Goal: Information Seeking & Learning: Learn about a topic

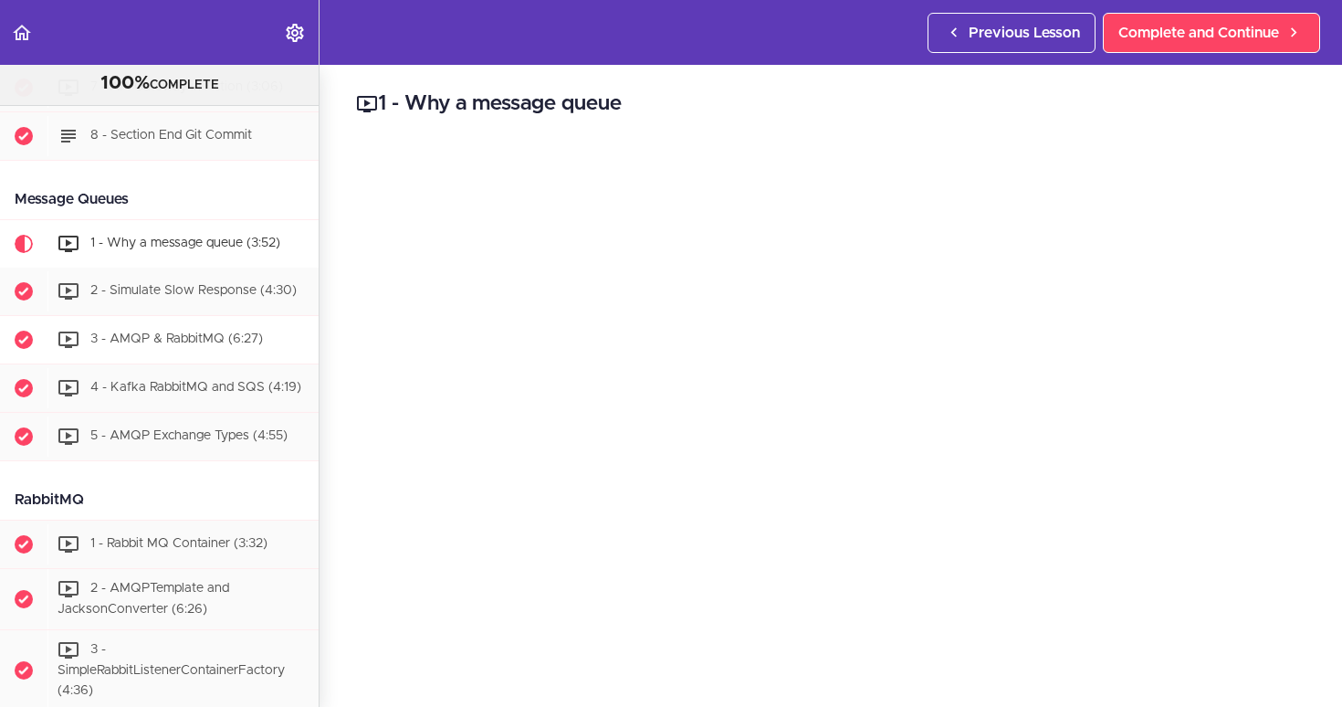
scroll to position [3285, 0]
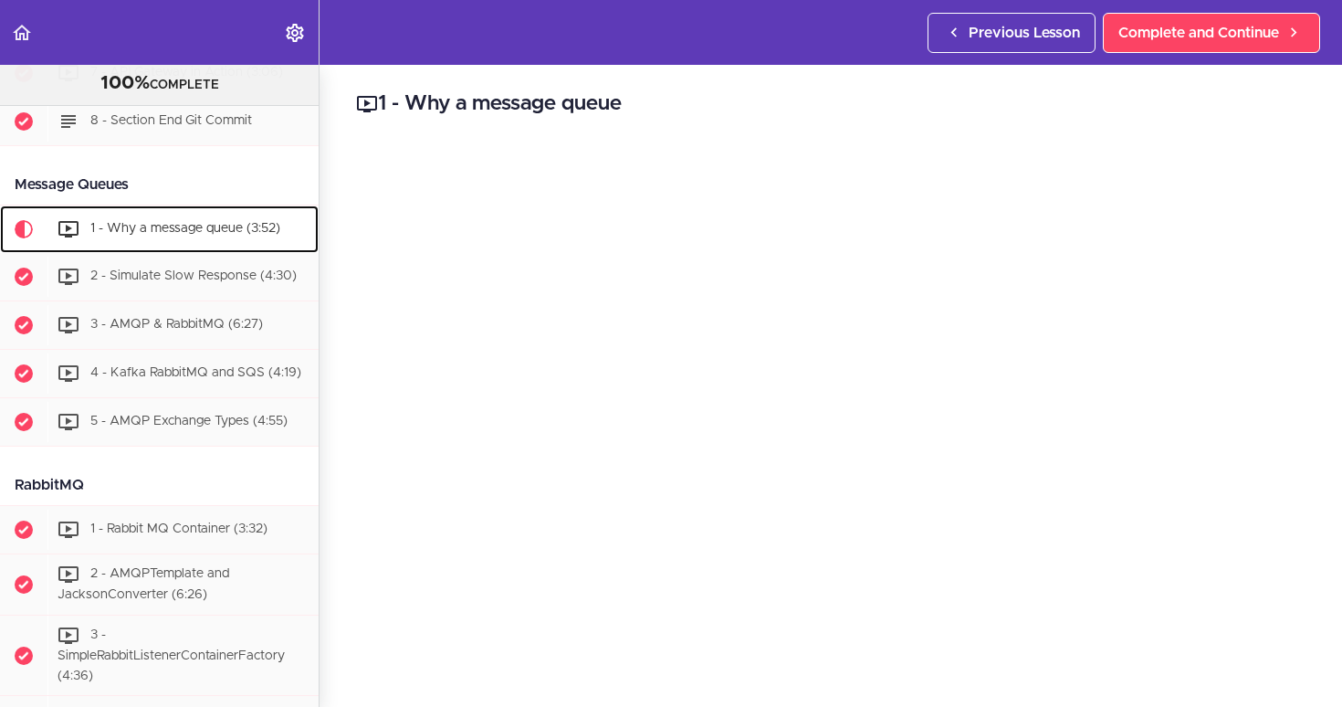
click at [161, 236] on span "1 - Why a message queue (3:52)" at bounding box center [185, 229] width 190 height 13
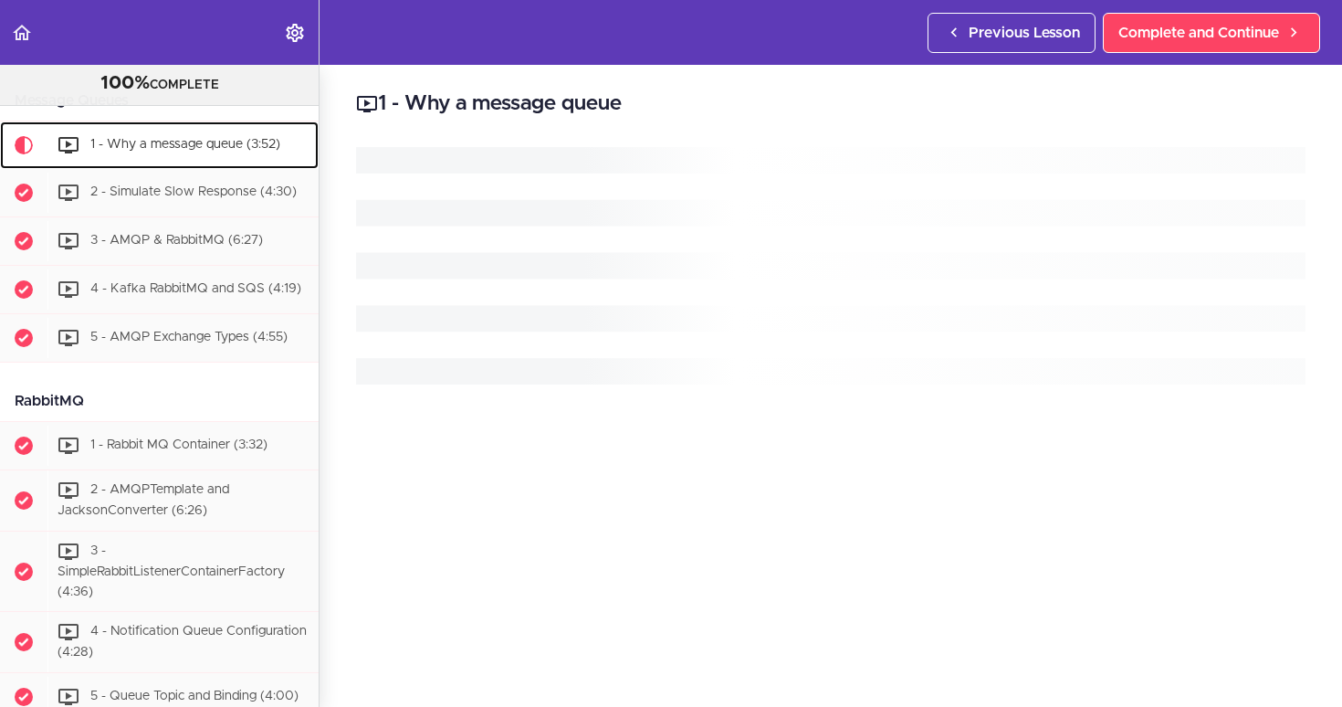
scroll to position [3415, 0]
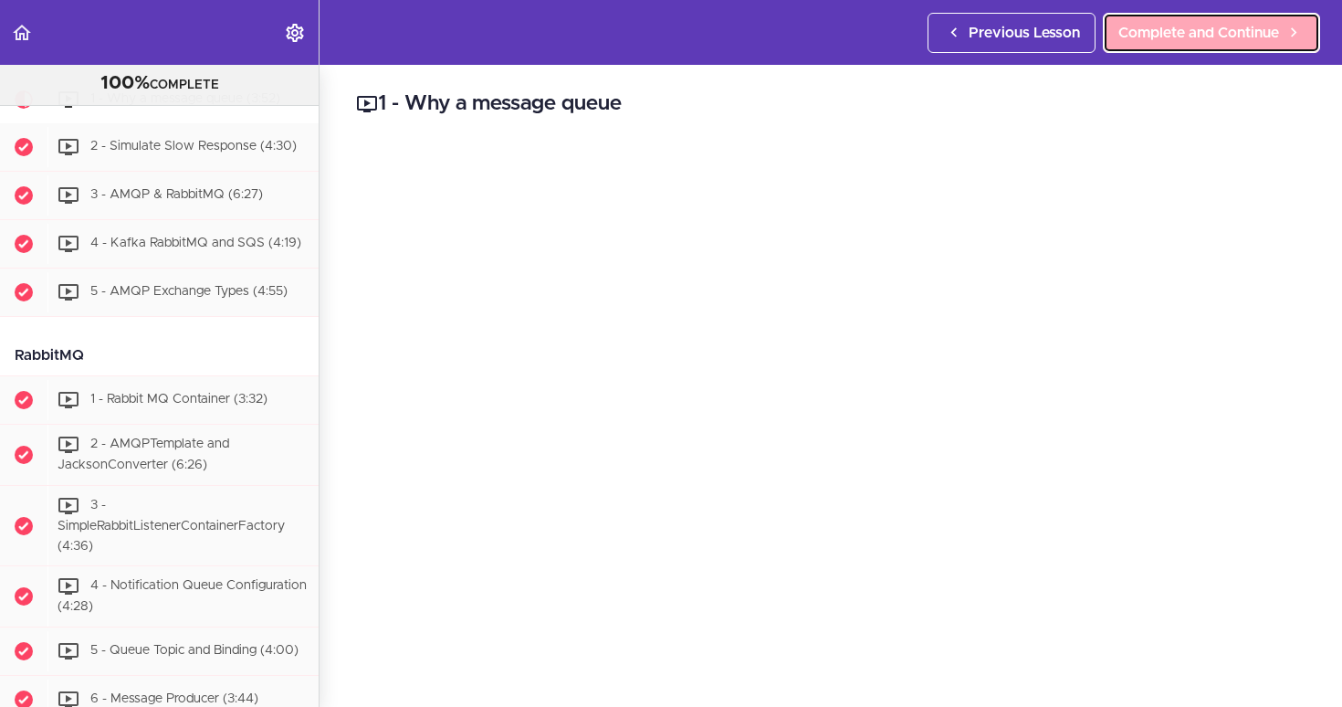
click at [1118, 34] on span "Complete and Continue" at bounding box center [1198, 33] width 161 height 22
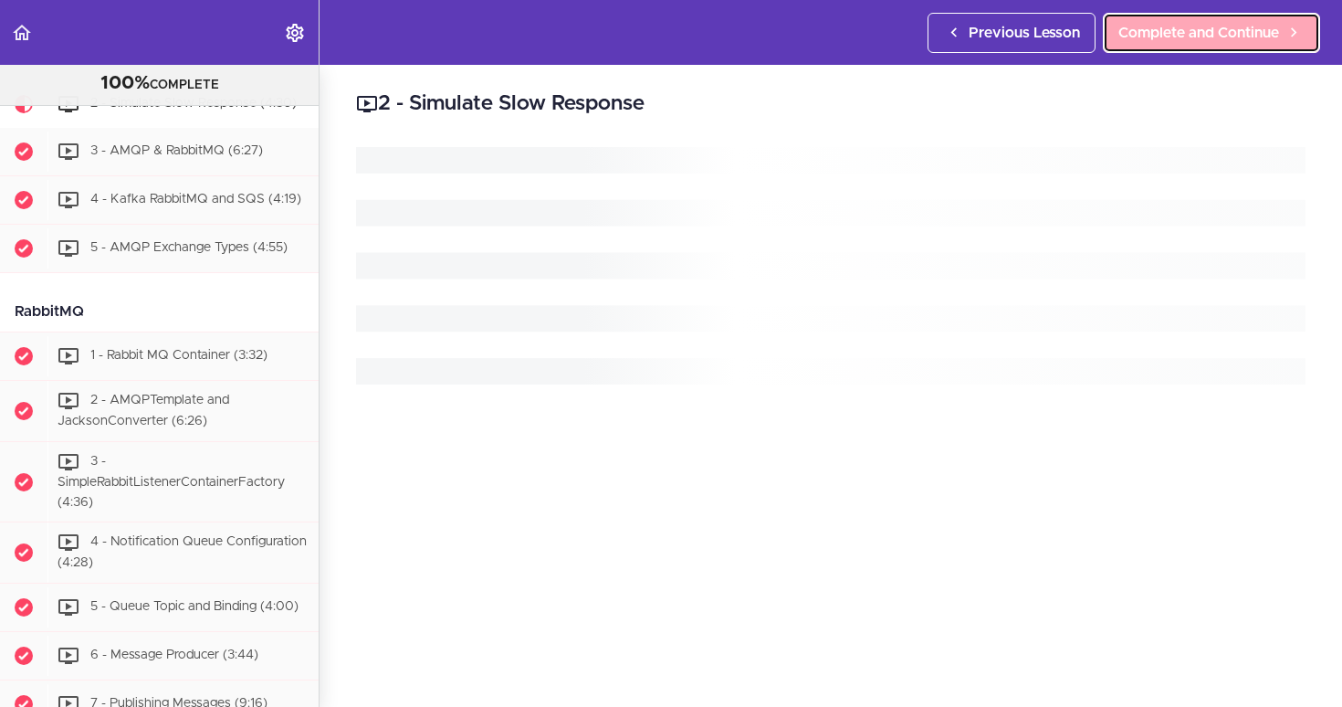
scroll to position [3463, 0]
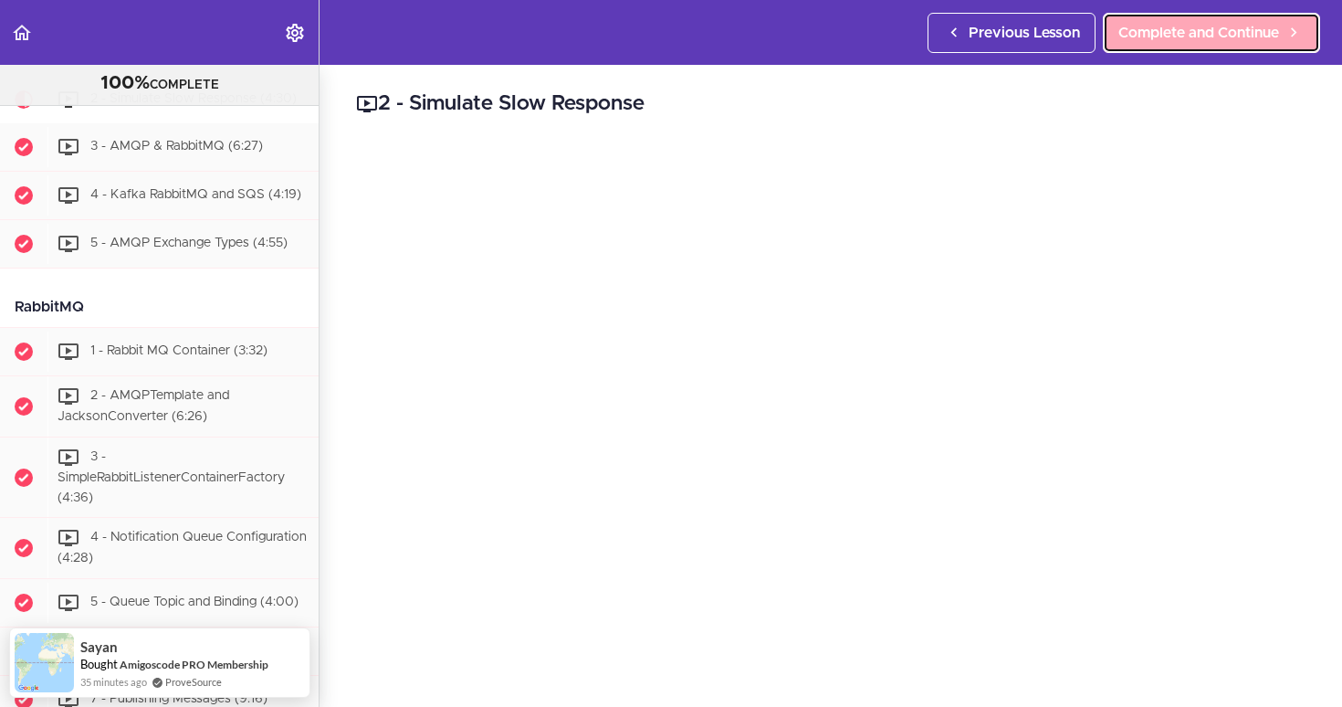
click at [1195, 40] on span "Complete and Continue" at bounding box center [1198, 33] width 161 height 22
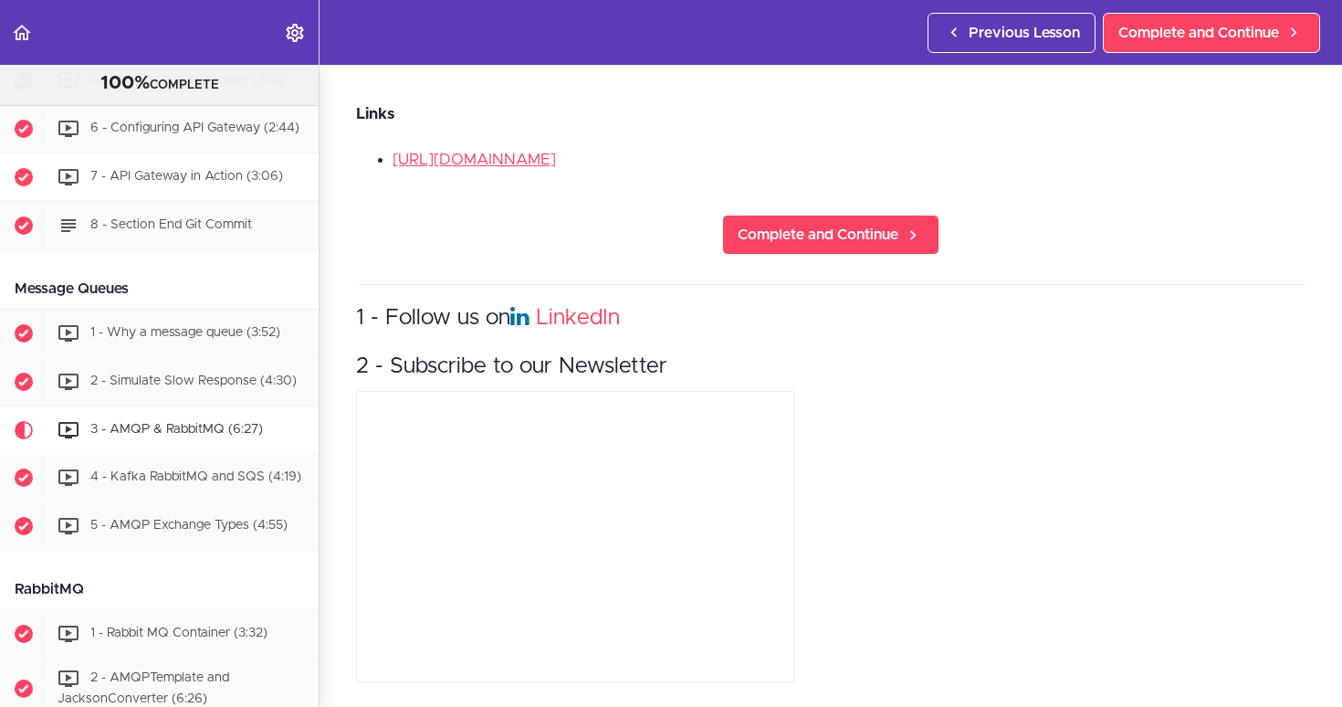
scroll to position [3146, 0]
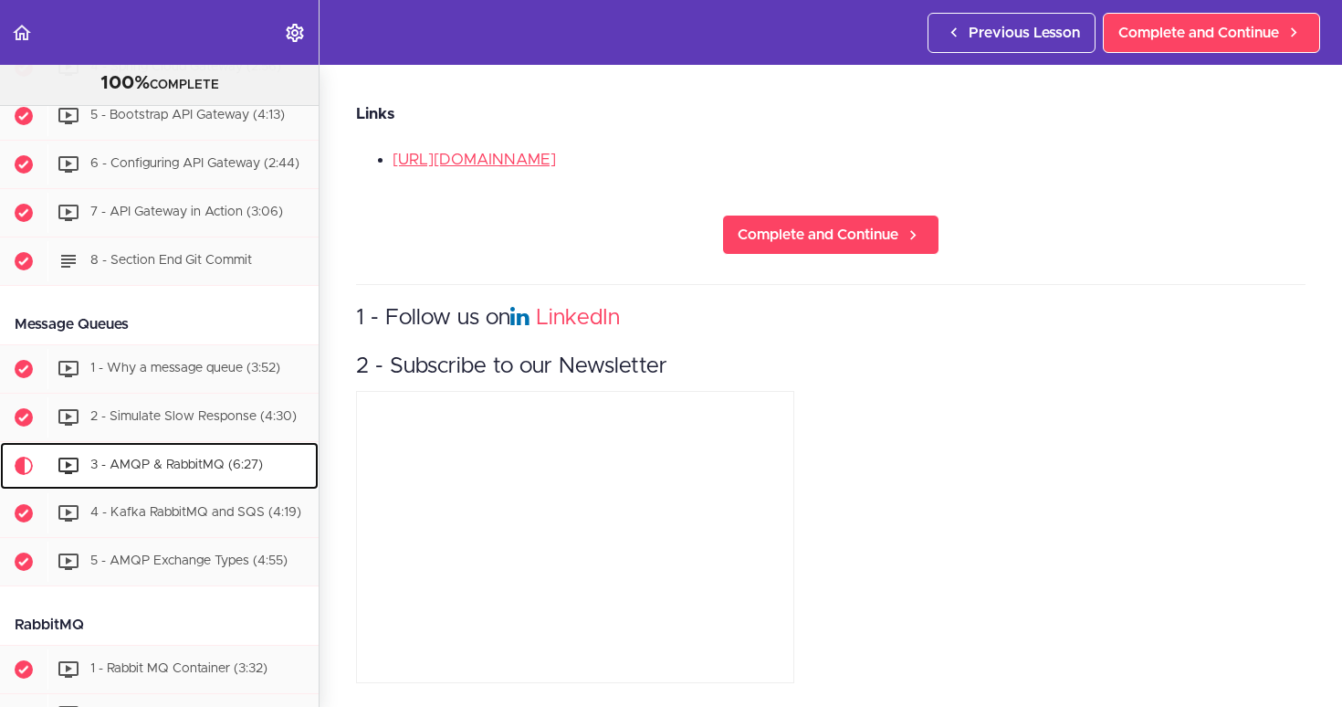
click at [174, 472] on span "3 - AMQP & RabbitMQ (6:27)" at bounding box center [176, 465] width 173 height 13
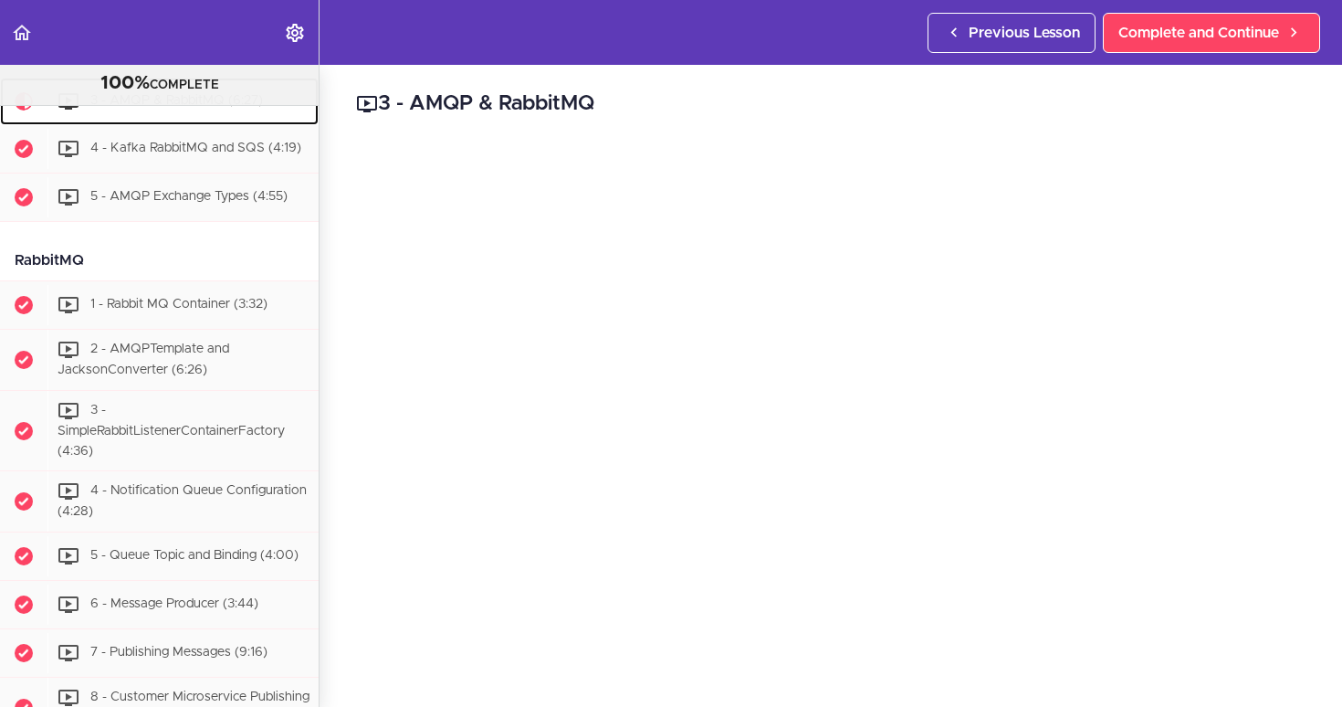
scroll to position [3512, 0]
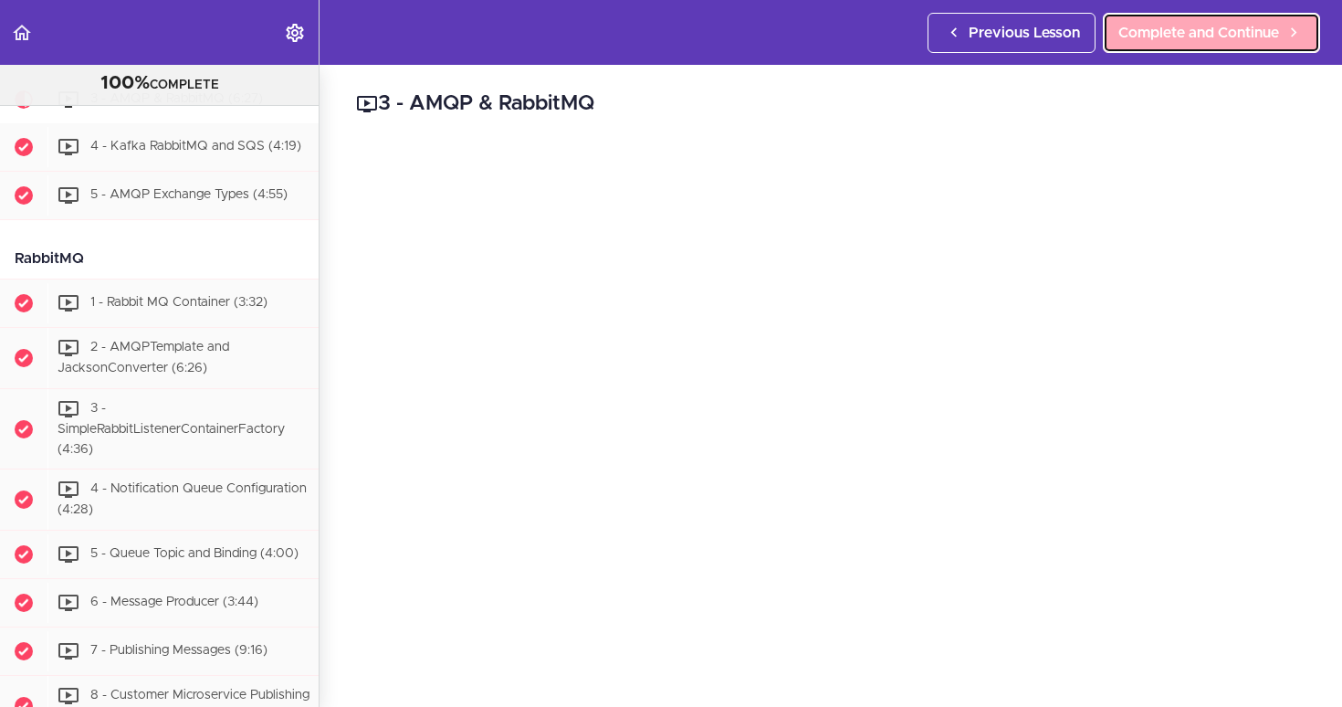
click at [1137, 37] on span "Complete and Continue" at bounding box center [1198, 33] width 161 height 22
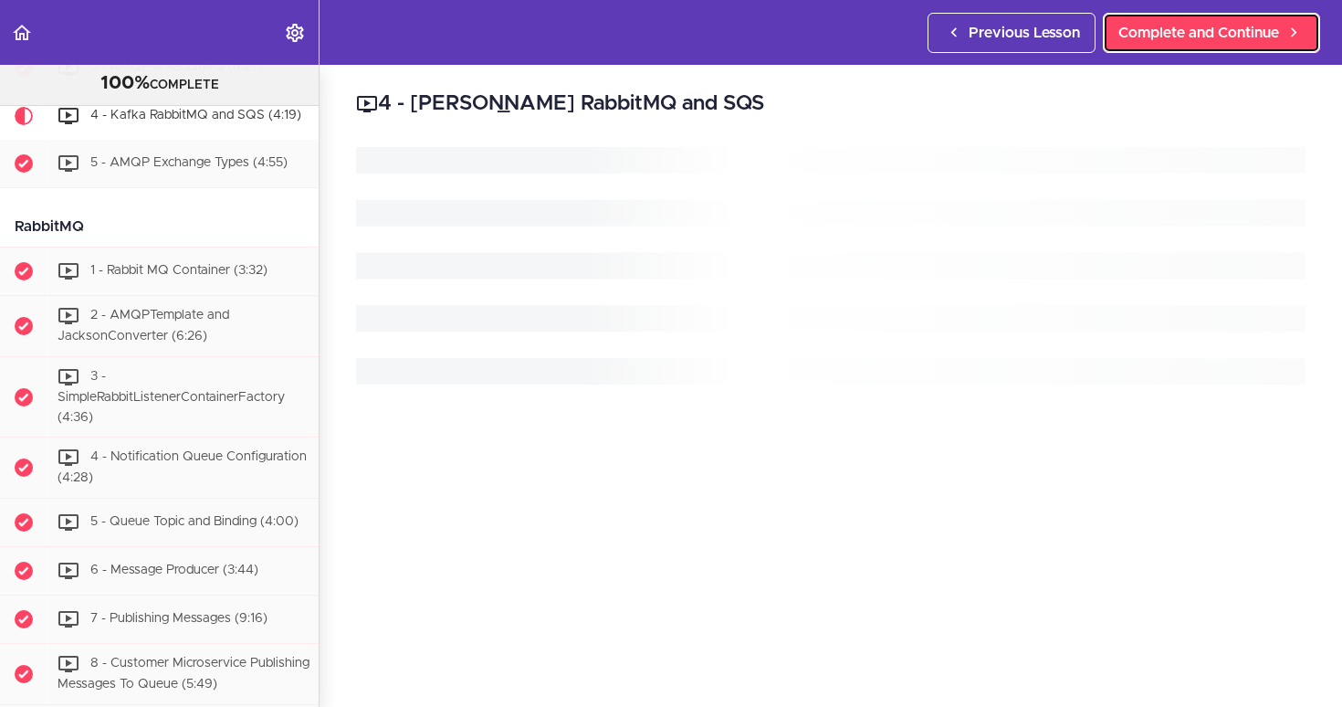
scroll to position [3560, 0]
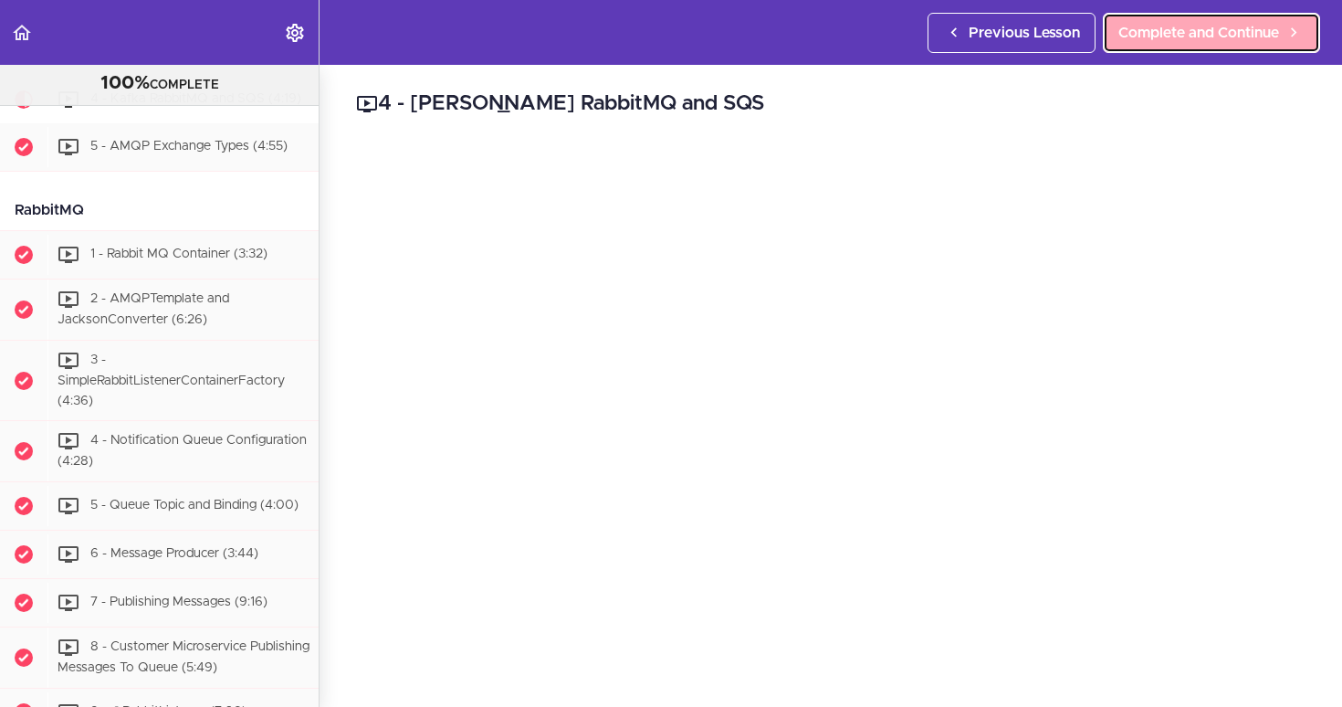
click at [1237, 50] on link "Complete and Continue" at bounding box center [1211, 33] width 217 height 40
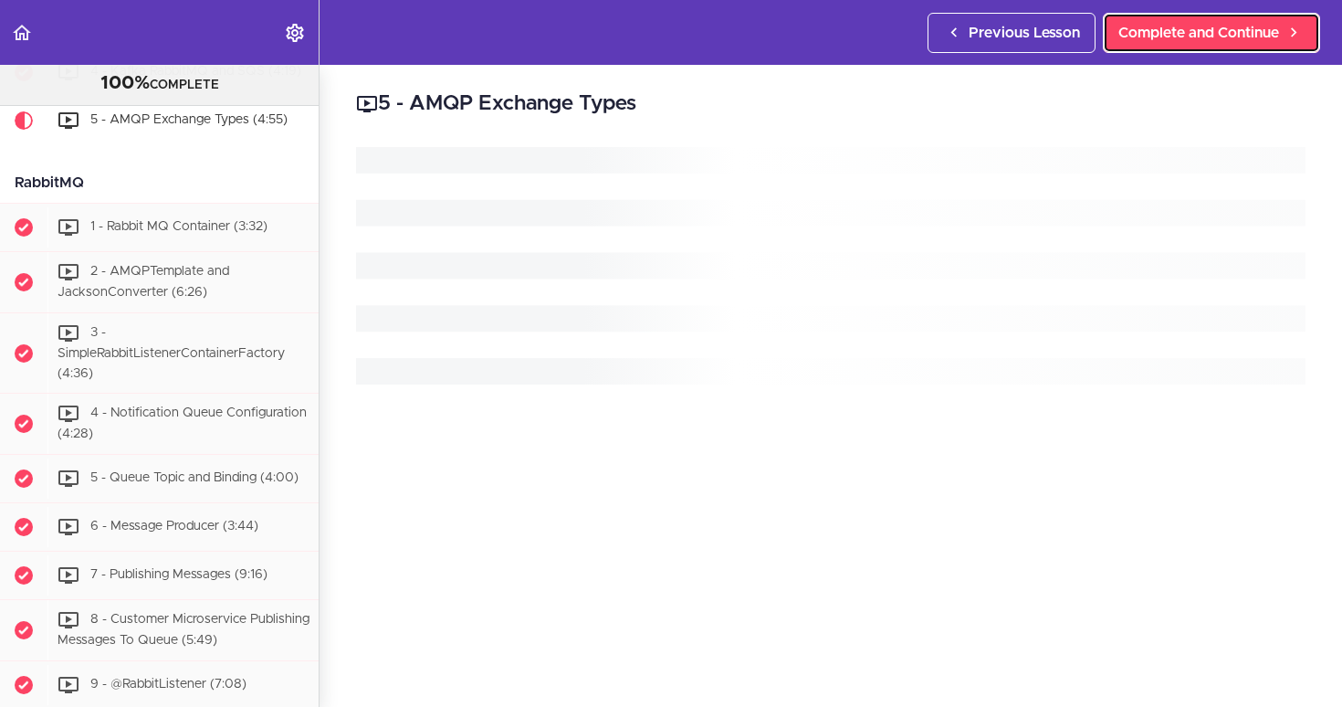
scroll to position [3620, 0]
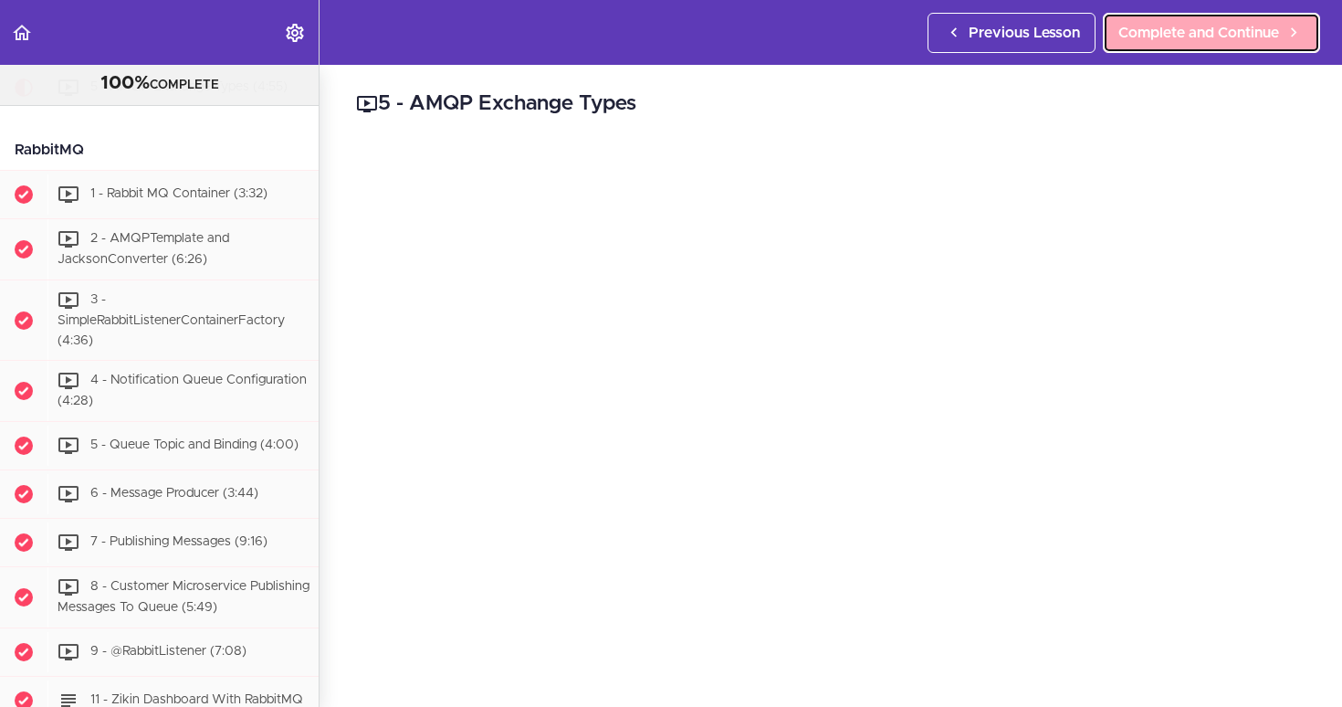
click at [1169, 33] on span "Complete and Continue" at bounding box center [1198, 33] width 161 height 22
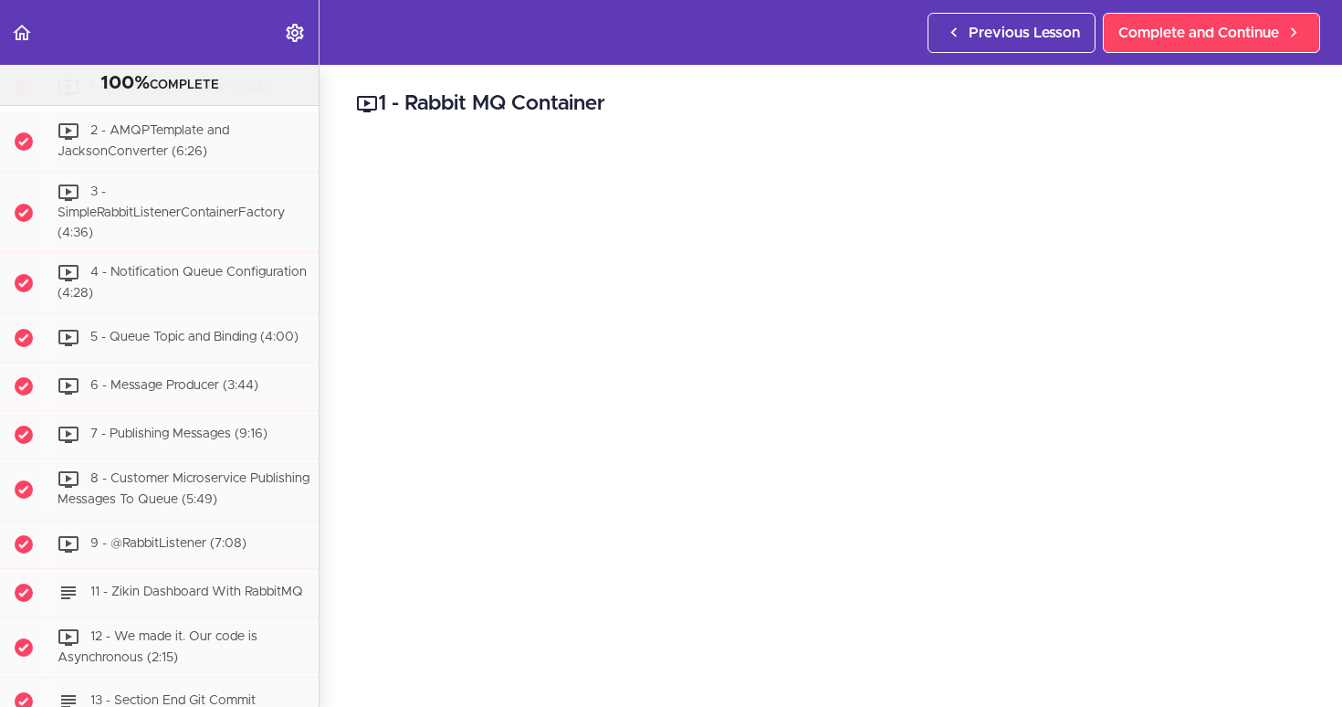
scroll to position [3632, 0]
